Goal: Task Accomplishment & Management: Manage account settings

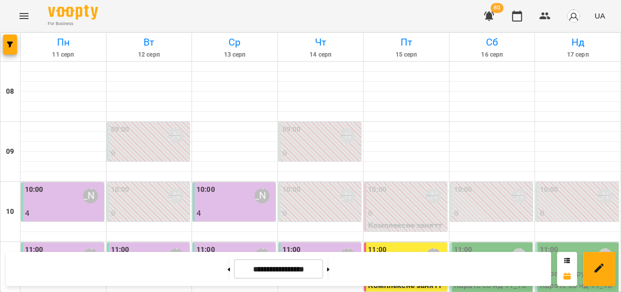
scroll to position [151, 0]
click at [479, 267] on p "Карате ( груповий ) - Карате сб нд 11_10" at bounding box center [492, 279] width 77 height 24
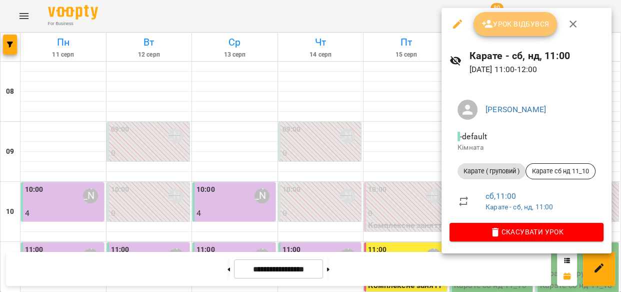
click at [509, 28] on span "Урок відбувся" at bounding box center [516, 24] width 68 height 12
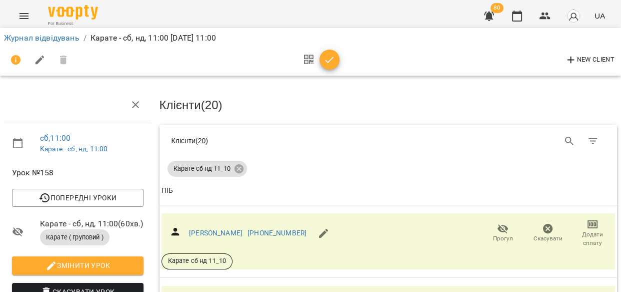
click at [499, 231] on icon "button" at bounding box center [503, 229] width 12 height 12
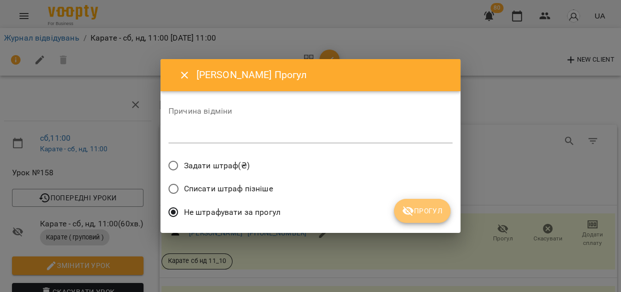
click at [426, 214] on span "Прогул" at bounding box center [422, 211] width 41 height 12
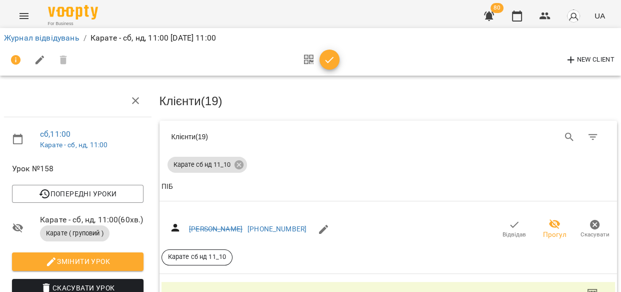
scroll to position [85, 0]
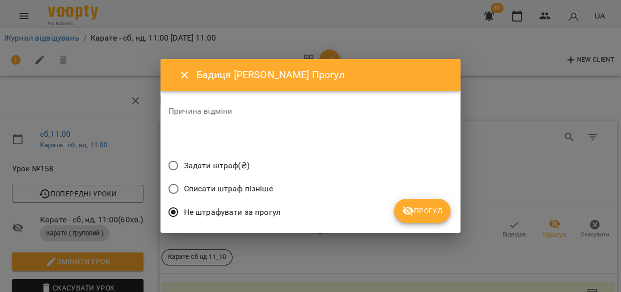
click at [430, 207] on span "Прогул" at bounding box center [422, 211] width 41 height 12
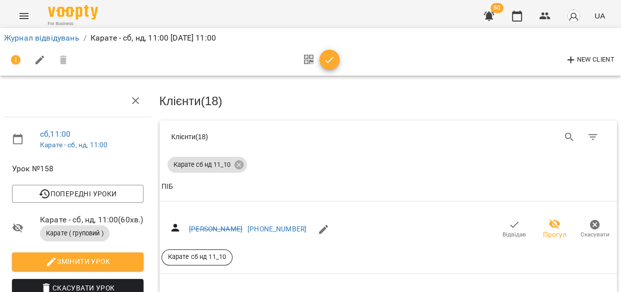
scroll to position [176, 0]
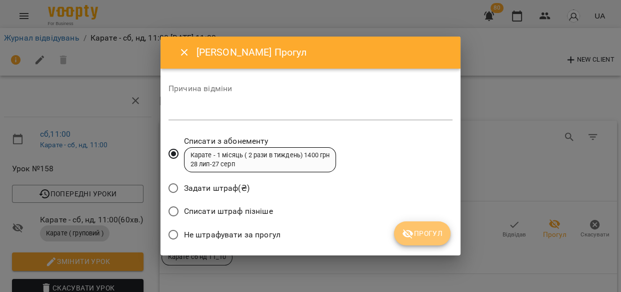
click at [441, 233] on span "Прогул" at bounding box center [422, 233] width 41 height 12
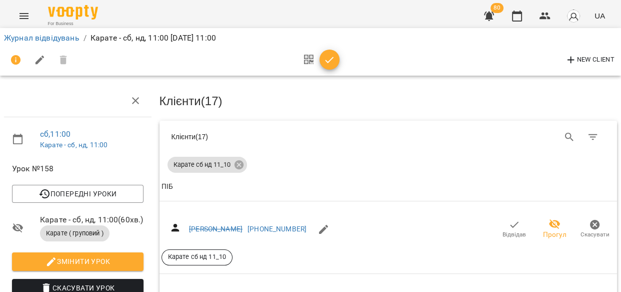
scroll to position [285, 0]
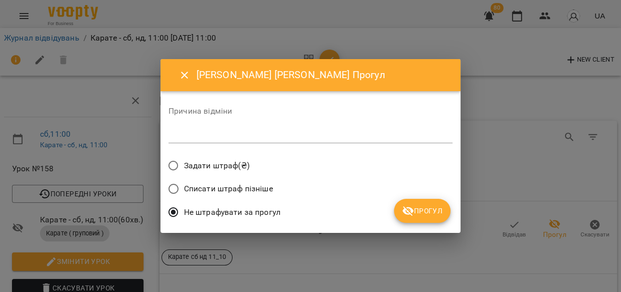
click at [450, 212] on div "Не штрафувати за прогул" at bounding box center [311, 214] width 284 height 24
drag, startPoint x: 438, startPoint y: 213, endPoint x: 459, endPoint y: 220, distance: 22.0
click at [439, 213] on span "Прогул" at bounding box center [422, 211] width 41 height 12
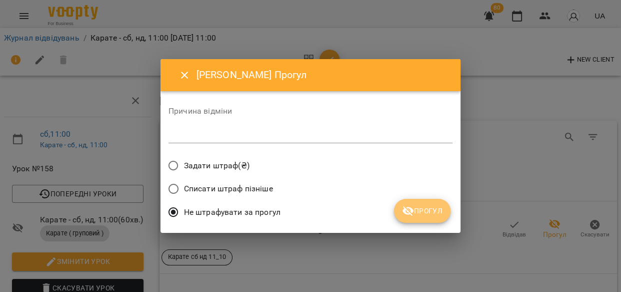
click at [440, 211] on span "Прогул" at bounding box center [422, 211] width 41 height 12
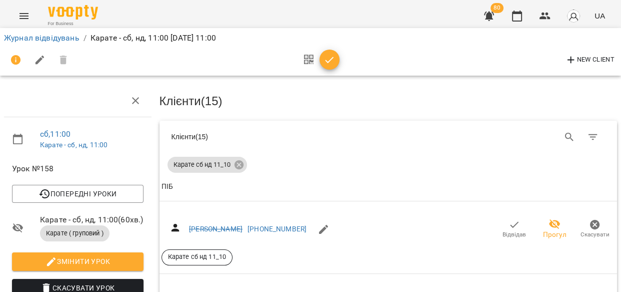
scroll to position [588, 0]
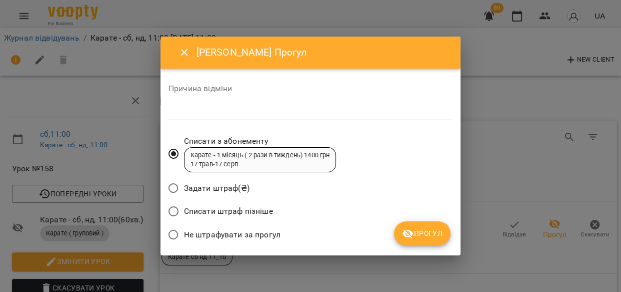
click at [425, 234] on span "Прогул" at bounding box center [422, 233] width 41 height 12
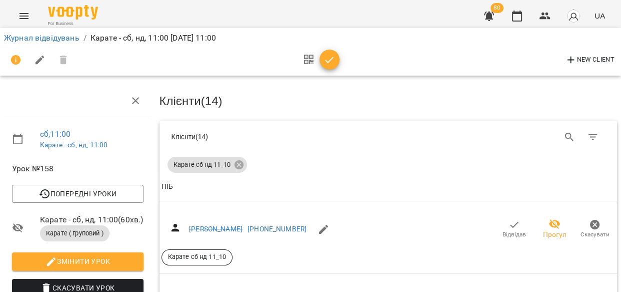
scroll to position [745, 0]
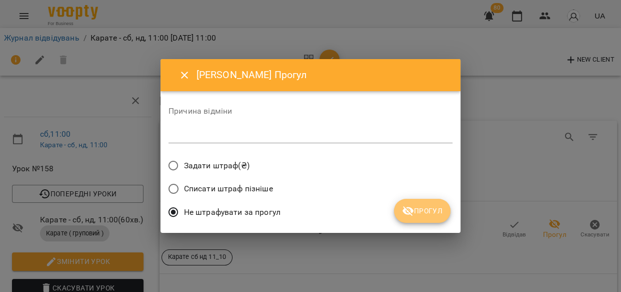
click at [442, 214] on span "Прогул" at bounding box center [422, 211] width 41 height 12
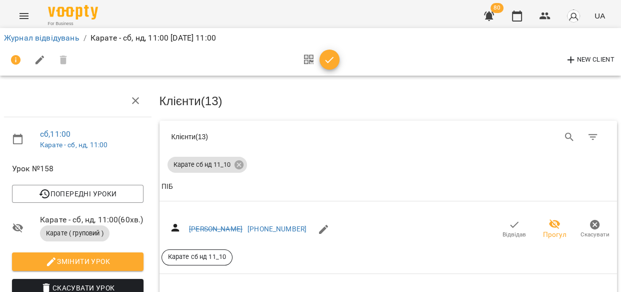
scroll to position [927, 0]
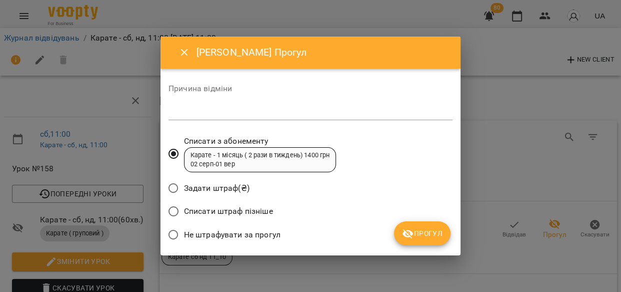
click at [434, 230] on span "Прогул" at bounding box center [422, 233] width 41 height 12
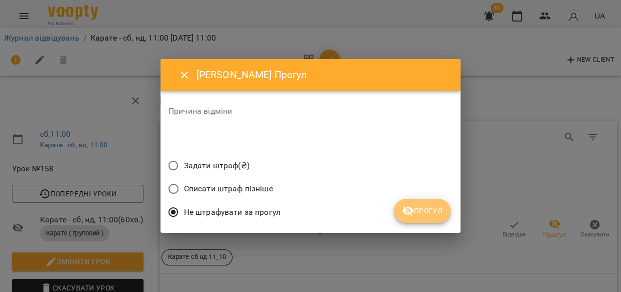
click at [430, 213] on span "Прогул" at bounding box center [422, 211] width 41 height 12
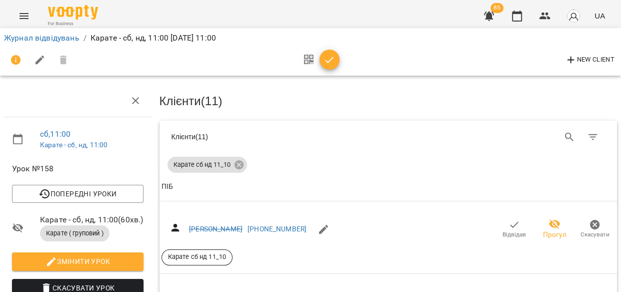
scroll to position [1055, 0]
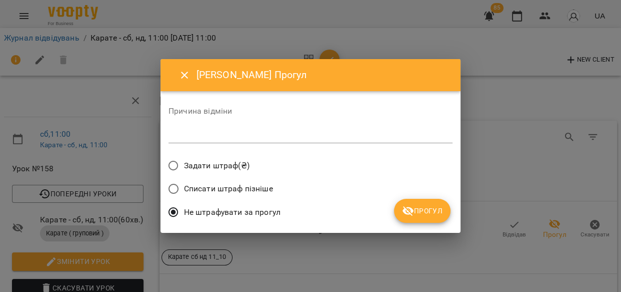
click at [414, 210] on span "Прогул" at bounding box center [422, 211] width 41 height 12
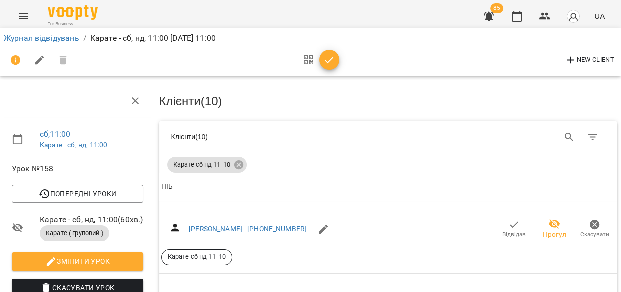
scroll to position [1351, 0]
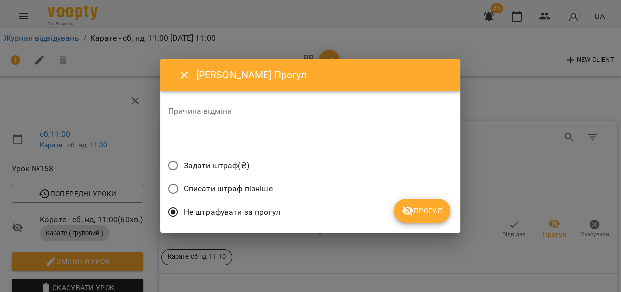
click at [419, 214] on span "Прогул" at bounding box center [422, 211] width 41 height 12
click at [419, 214] on div "Не штрафувати за прогул" at bounding box center [311, 214] width 284 height 24
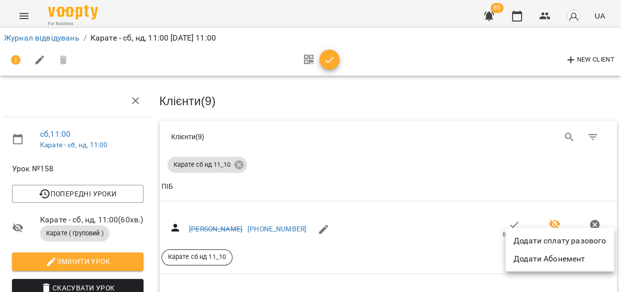
click at [454, 198] on div at bounding box center [310, 146] width 621 height 292
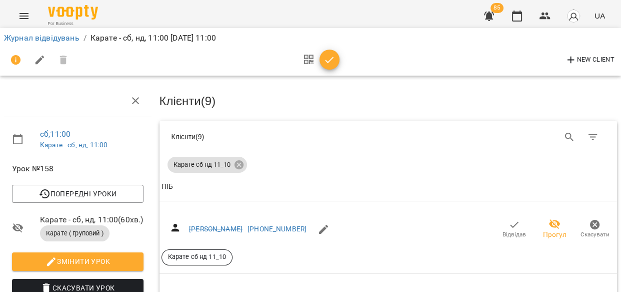
scroll to position [1498, 0]
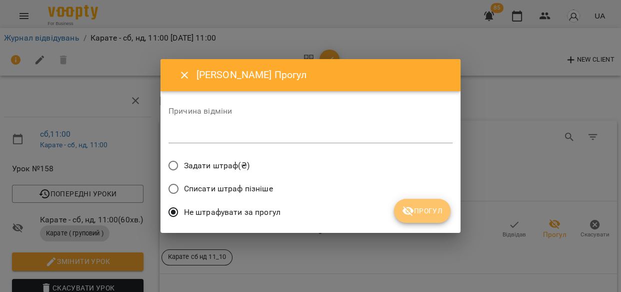
click at [438, 206] on span "Прогул" at bounding box center [422, 211] width 41 height 12
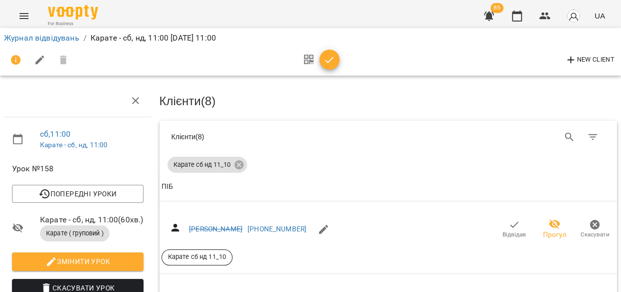
scroll to position [1388, 0]
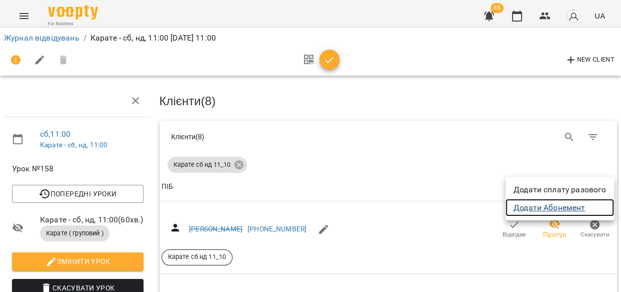
click at [577, 210] on link "Додати Абонемент" at bounding box center [560, 208] width 109 height 18
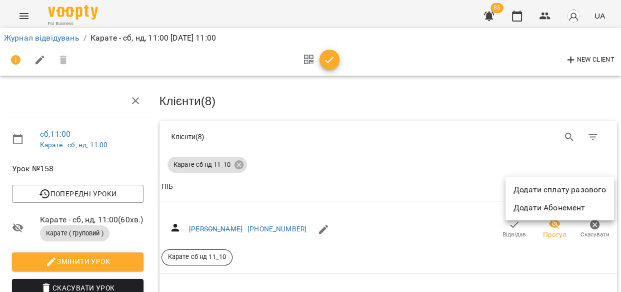
drag, startPoint x: 616, startPoint y: 225, endPoint x: 602, endPoint y: 122, distance: 104.5
click at [599, 118] on div at bounding box center [310, 146] width 621 height 292
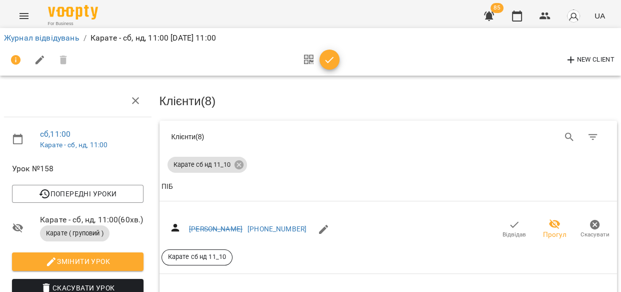
scroll to position [0, 0]
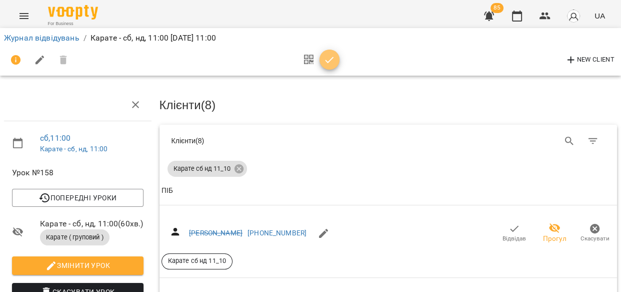
click at [324, 58] on icon "button" at bounding box center [330, 60] width 12 height 12
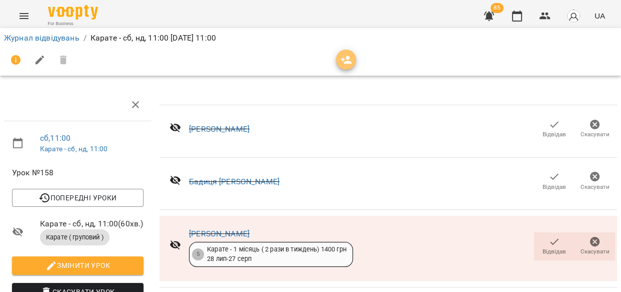
drag, startPoint x: 346, startPoint y: 62, endPoint x: 329, endPoint y: 72, distance: 19.3
click at [347, 63] on icon "button" at bounding box center [346, 60] width 11 height 8
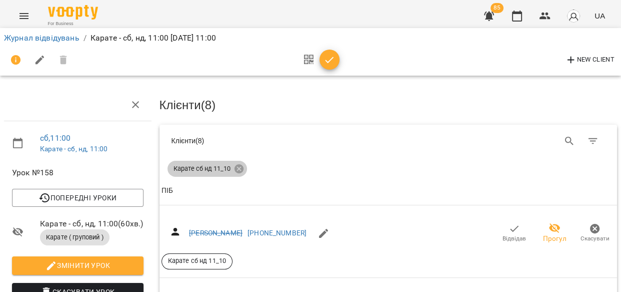
click at [236, 164] on icon at bounding box center [238, 168] width 9 height 9
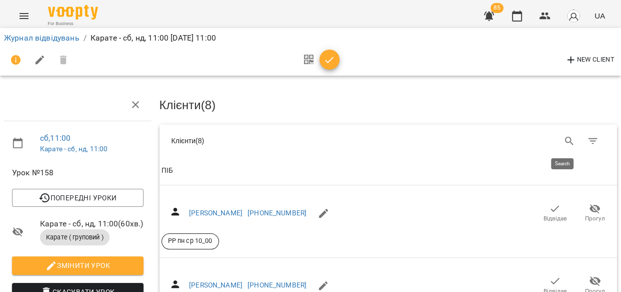
click at [565, 138] on icon "Search" at bounding box center [569, 141] width 9 height 9
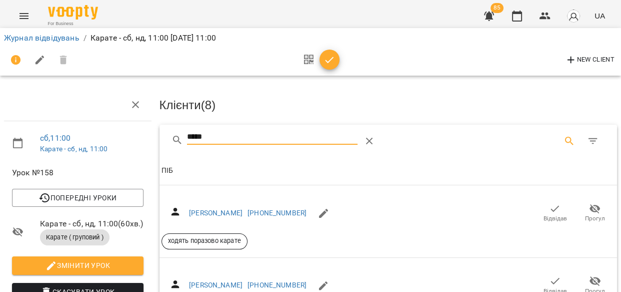
type input "*****"
click at [556, 210] on span "Відвідав" at bounding box center [555, 213] width 28 height 20
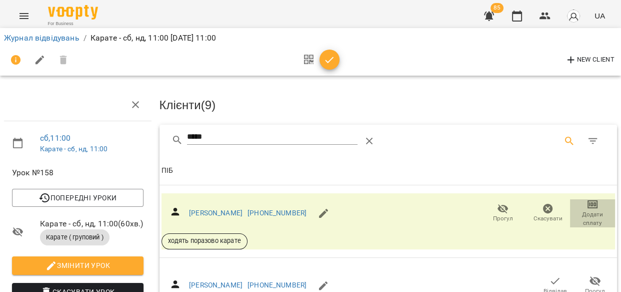
click at [587, 220] on span "Додати сплату" at bounding box center [592, 218] width 33 height 17
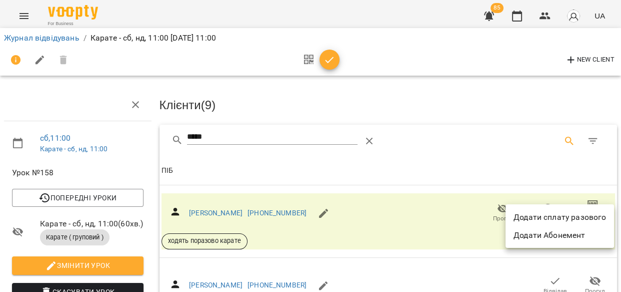
click at [587, 217] on li "Додати сплату разового" at bounding box center [560, 217] width 109 height 18
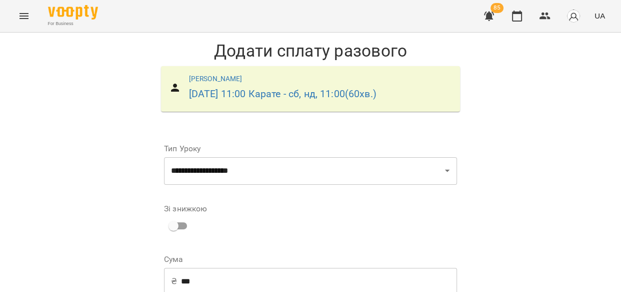
scroll to position [93, 0]
select select "****"
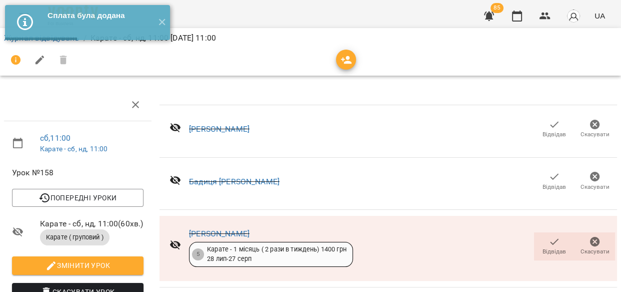
click at [338, 62] on span "button" at bounding box center [346, 60] width 20 height 12
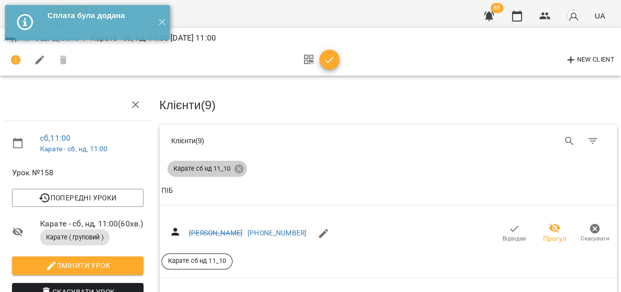
click at [240, 168] on icon at bounding box center [238, 168] width 9 height 9
drag, startPoint x: 240, startPoint y: 168, endPoint x: 251, endPoint y: 165, distance: 11.8
click at [240, 185] on span "ПІБ" at bounding box center [389, 191] width 454 height 12
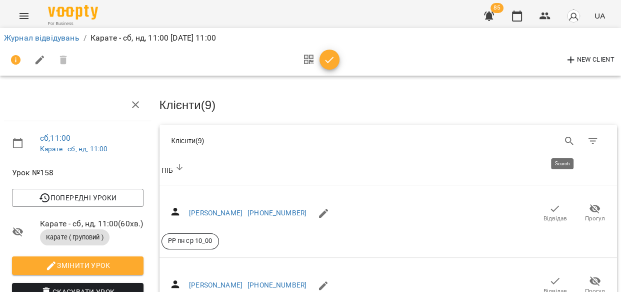
click at [565, 141] on icon "Search" at bounding box center [569, 141] width 9 height 9
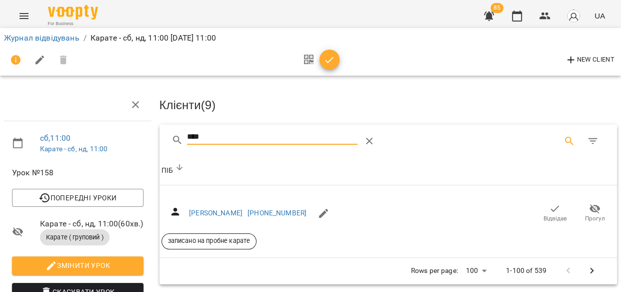
type input "****"
click at [549, 210] on icon "button" at bounding box center [555, 209] width 12 height 12
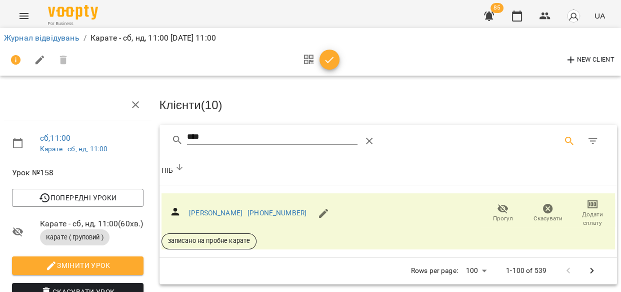
click at [592, 218] on span "Додати сплату" at bounding box center [592, 218] width 33 height 17
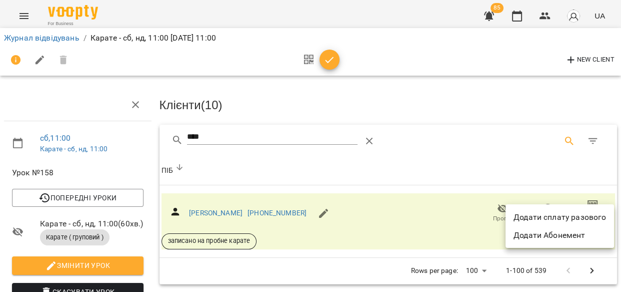
click at [592, 218] on li "Додати сплату разового" at bounding box center [560, 217] width 109 height 18
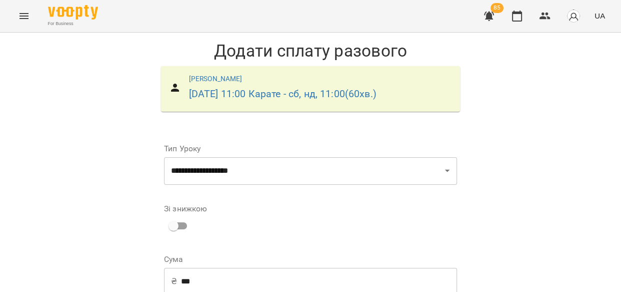
scroll to position [163, 0]
select select "****"
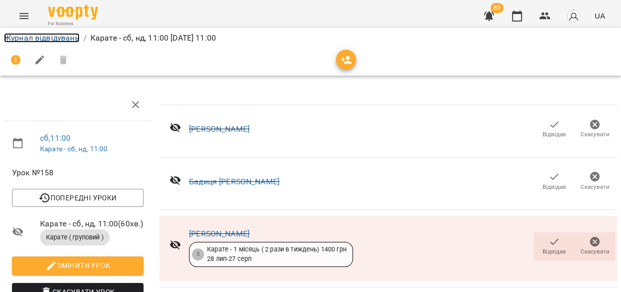
click at [33, 36] on link "Журнал відвідувань" at bounding box center [42, 38] width 76 height 10
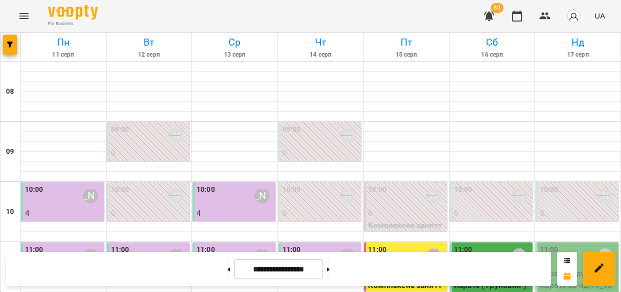
scroll to position [124, 0]
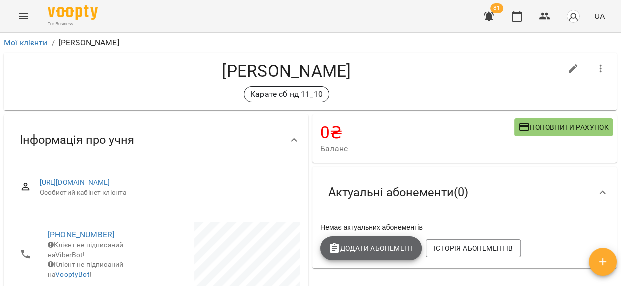
click at [358, 249] on span "Додати Абонемент" at bounding box center [372, 248] width 86 height 12
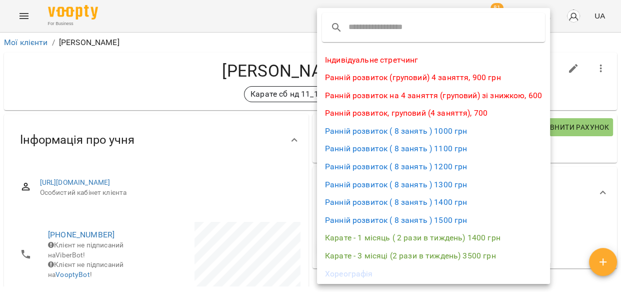
click at [414, 235] on li "Карате - 1 місяць ( 2 рази в тиждень) 1400 грн" at bounding box center [433, 238] width 233 height 18
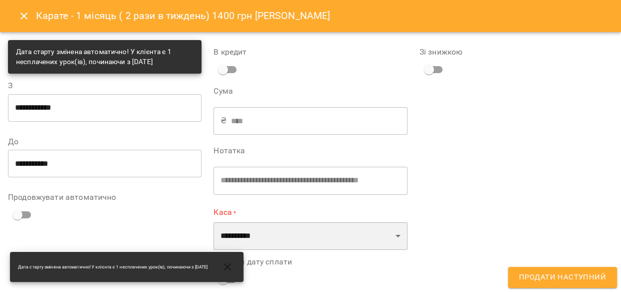
click at [295, 235] on select "**********" at bounding box center [311, 236] width 194 height 28
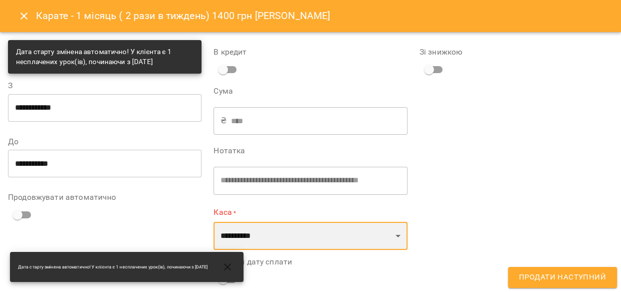
select select "****"
click at [214, 222] on select "**********" at bounding box center [311, 236] width 194 height 28
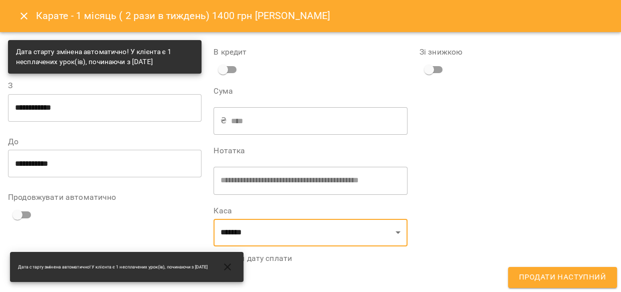
click at [231, 265] on icon "button" at bounding box center [227, 266] width 7 height 7
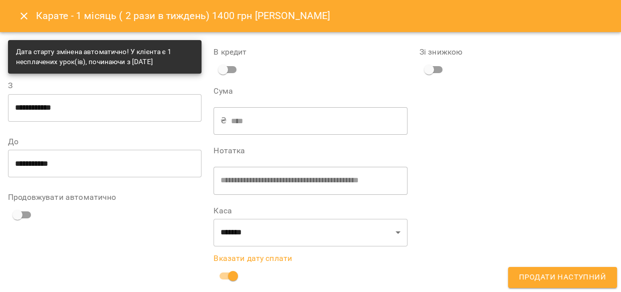
click at [535, 275] on span "Продати наступний" at bounding box center [562, 277] width 87 height 13
